Goal: Task Accomplishment & Management: Manage account settings

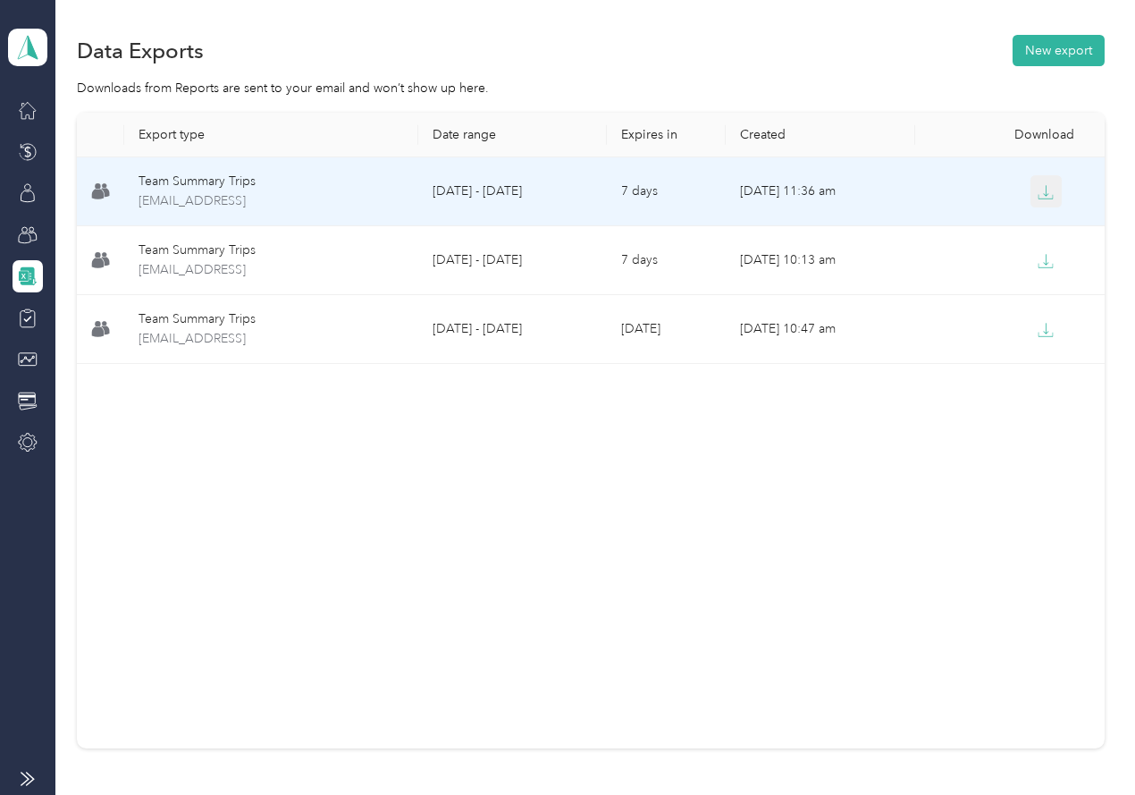
click at [1038, 193] on icon "button" at bounding box center [1046, 192] width 16 height 16
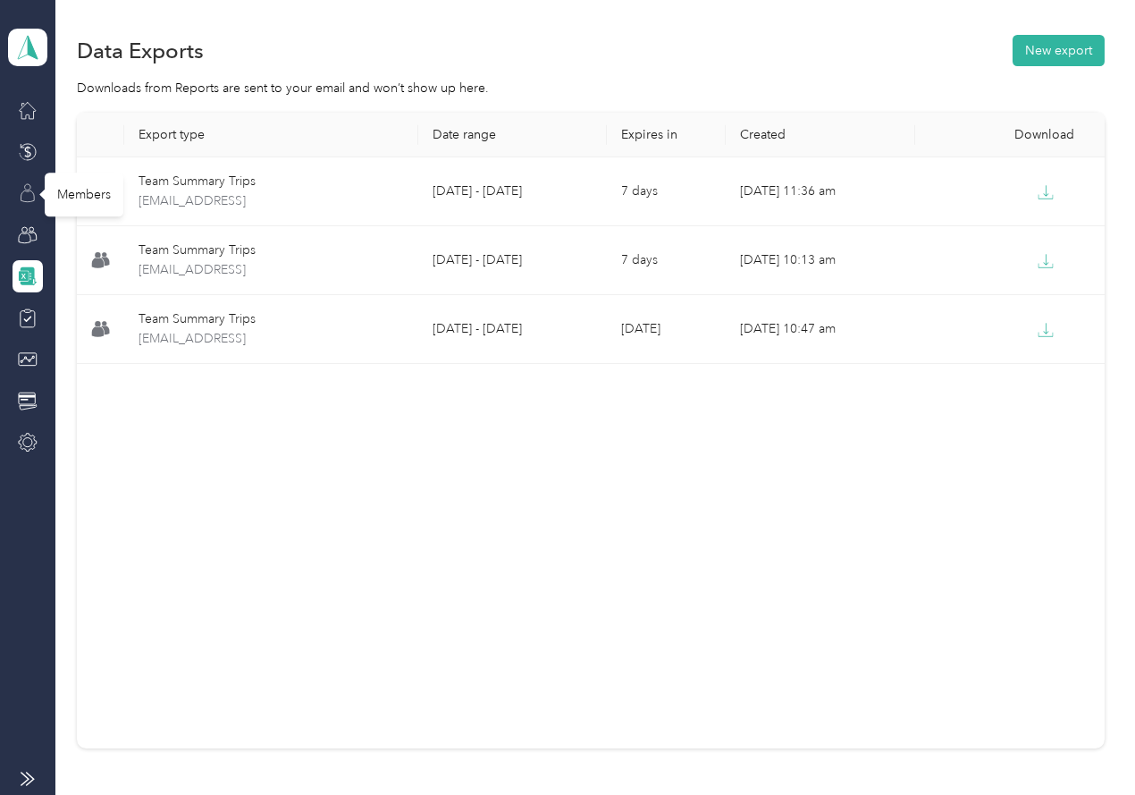
click at [31, 197] on icon at bounding box center [28, 193] width 20 height 20
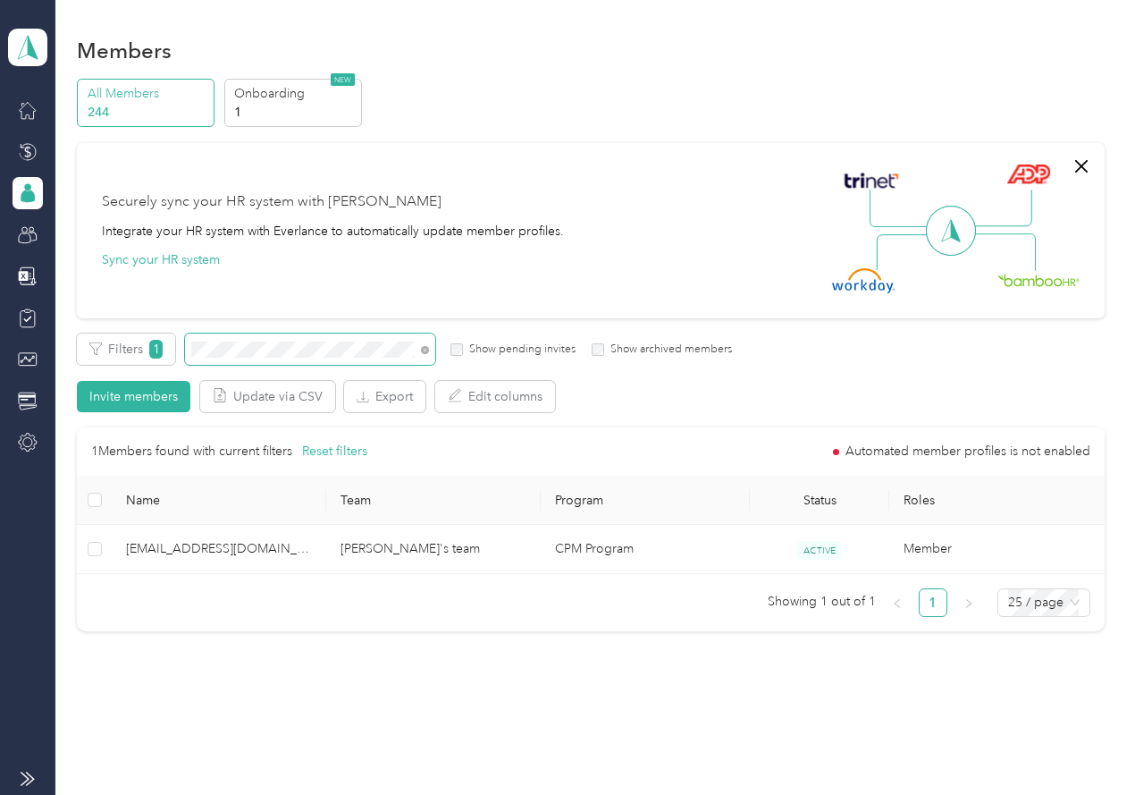
click at [274, 339] on span at bounding box center [310, 348] width 250 height 31
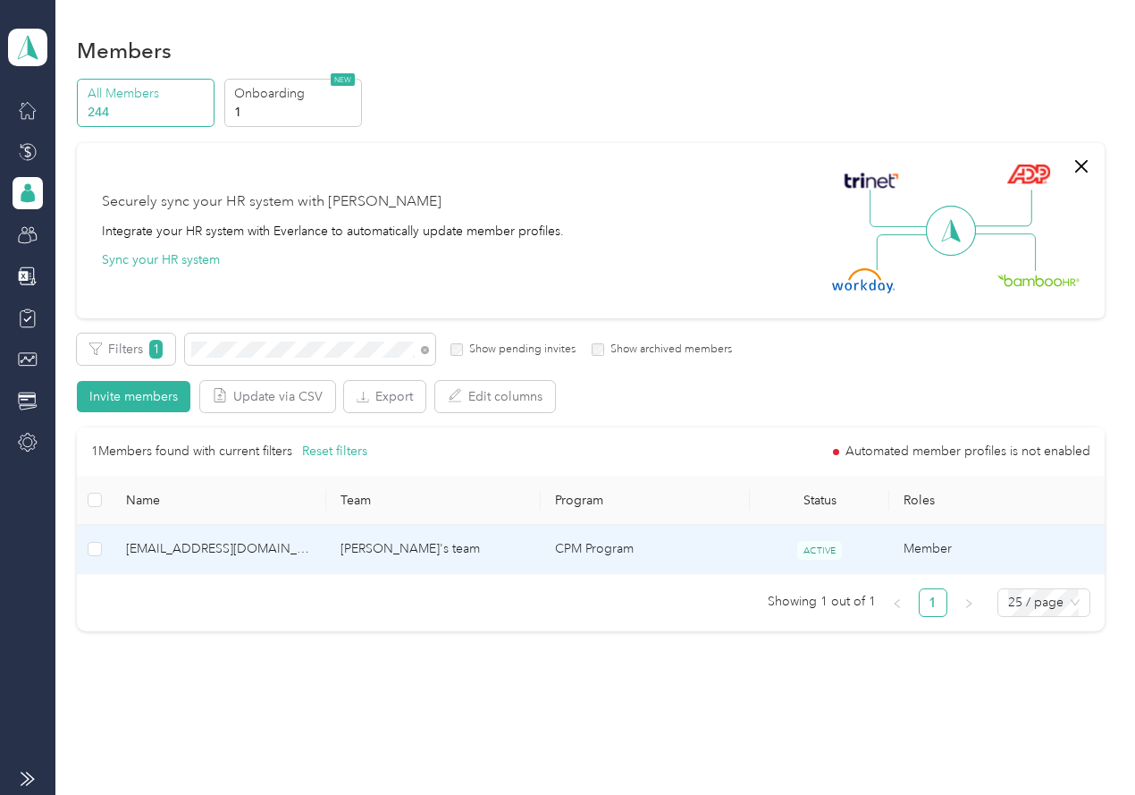
click at [209, 556] on span "[EMAIL_ADDRESS][DOMAIN_NAME]" at bounding box center [219, 549] width 186 height 20
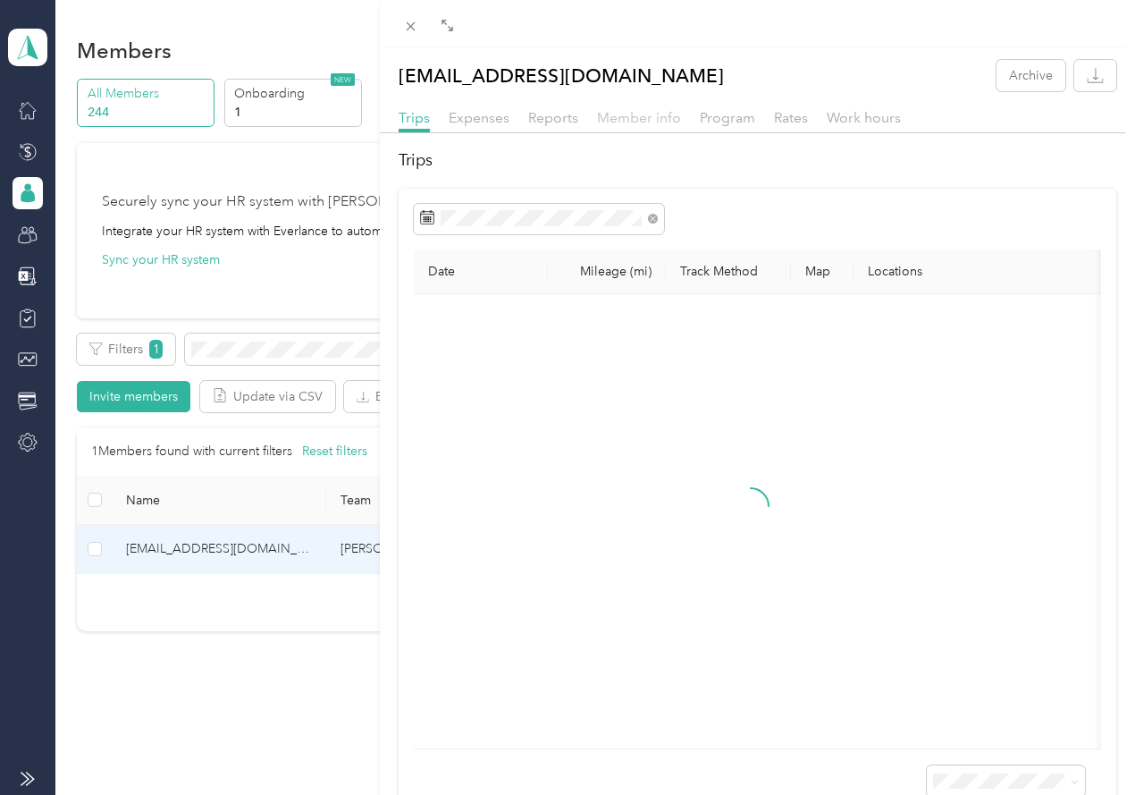
click at [642, 120] on span "Member info" at bounding box center [639, 117] width 84 height 17
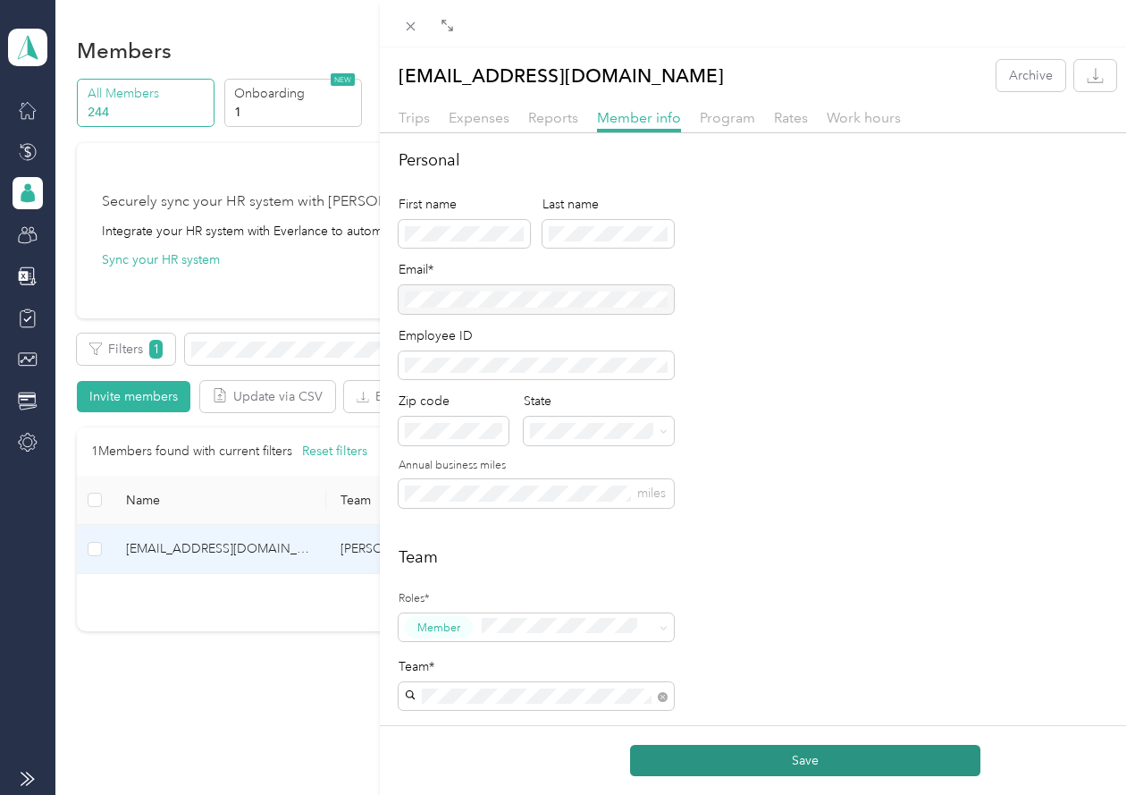
click at [663, 761] on button "Save" at bounding box center [805, 760] width 350 height 31
